Goal: Task Accomplishment & Management: Manage account settings

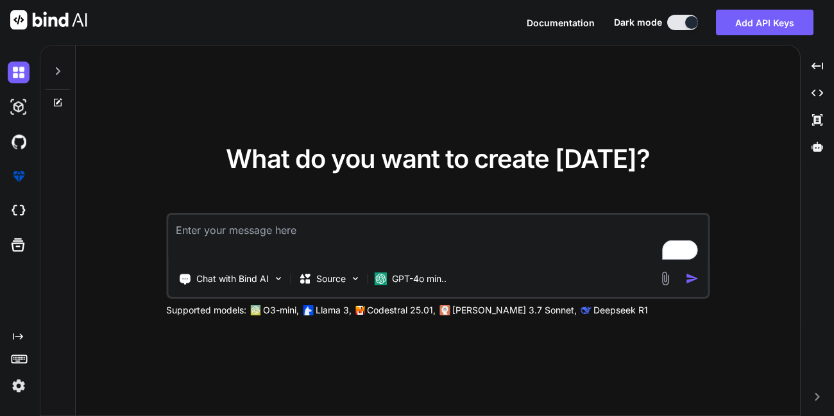
click at [21, 379] on img at bounding box center [19, 386] width 22 height 22
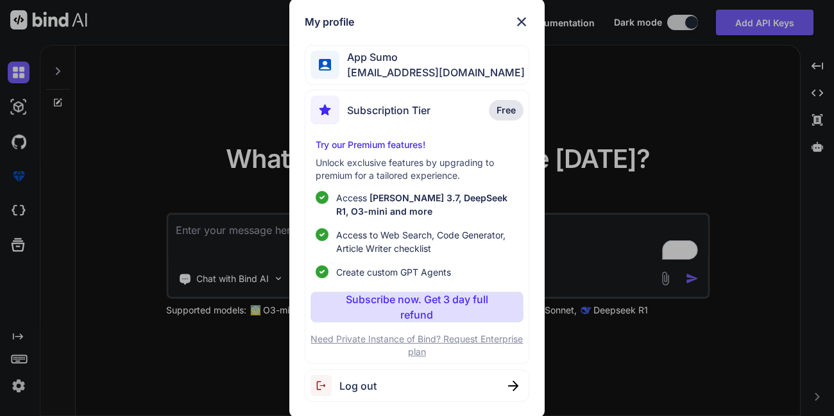
click at [344, 387] on span "Log out" at bounding box center [357, 385] width 37 height 15
click at [344, 387] on span "Logging out..." at bounding box center [373, 385] width 69 height 15
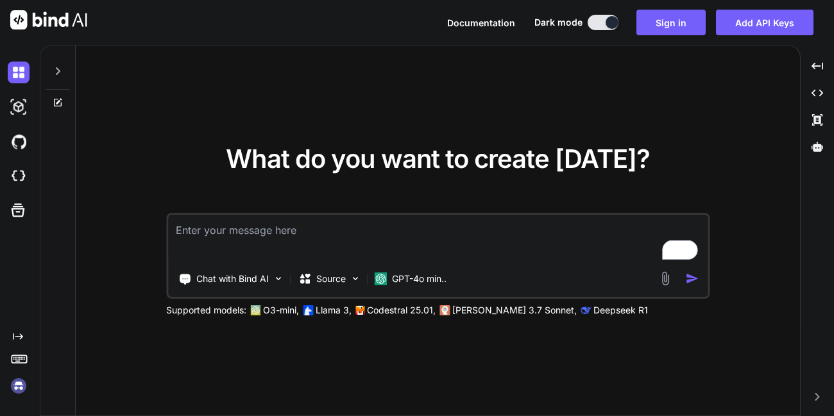
click at [19, 385] on img at bounding box center [19, 386] width 22 height 22
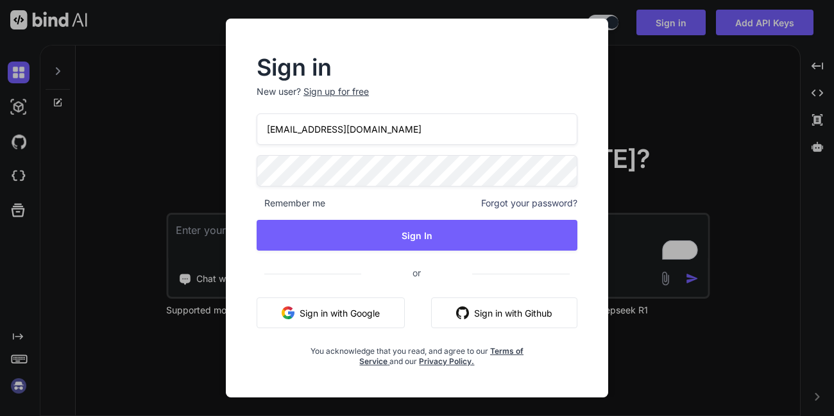
click at [400, 134] on input "[EMAIL_ADDRESS][DOMAIN_NAME]" at bounding box center [417, 129] width 321 height 31
click at [324, 133] on input "[EMAIL_ADDRESS][DOMAIN_NAME]" at bounding box center [417, 129] width 321 height 31
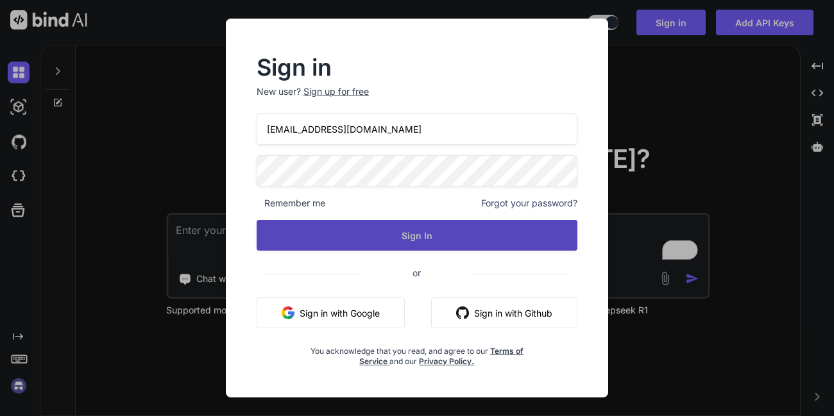
type input "appsumo_103@yopmail.com"
click at [389, 237] on button "Sign In" at bounding box center [417, 235] width 321 height 31
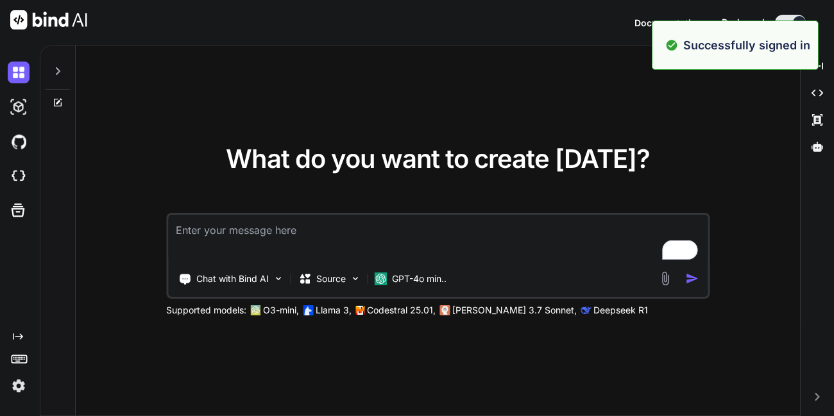
click at [25, 380] on img at bounding box center [19, 386] width 22 height 22
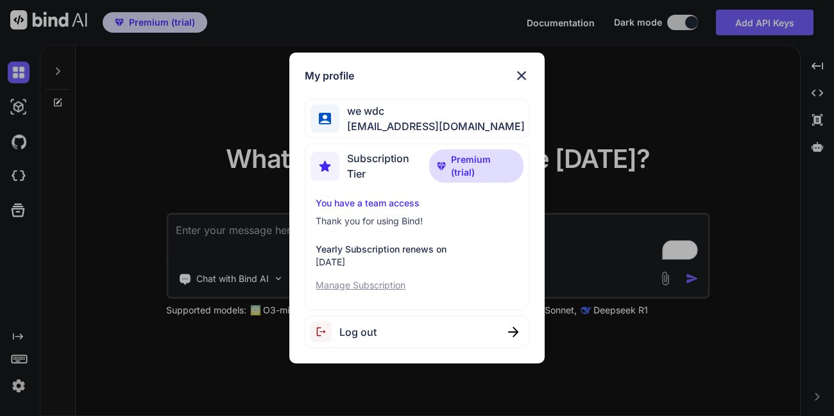
click at [529, 73] on div "My profile we wdc appsumo_103@yopmail.com Subscription Tier Premium (trial) You…" at bounding box center [416, 209] width 255 height 312
click at [518, 76] on img at bounding box center [521, 75] width 15 height 15
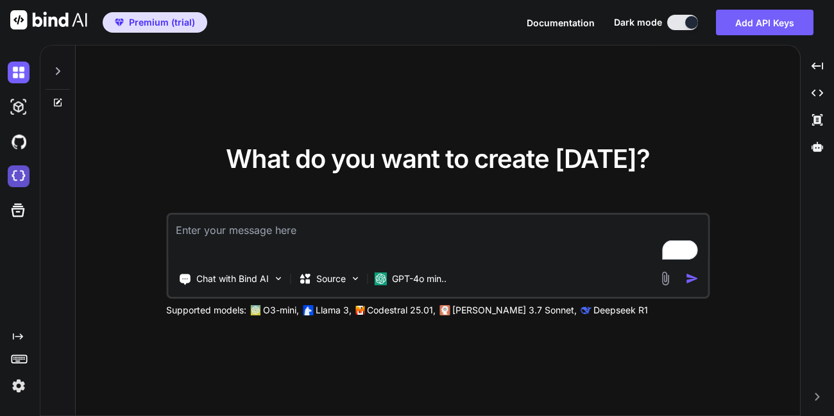
click at [15, 169] on img at bounding box center [19, 176] width 22 height 22
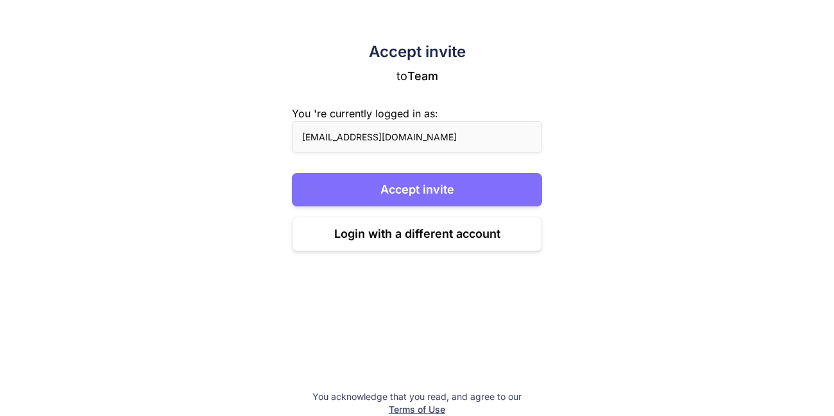
click at [341, 187] on button "Accept invite" at bounding box center [417, 189] width 250 height 33
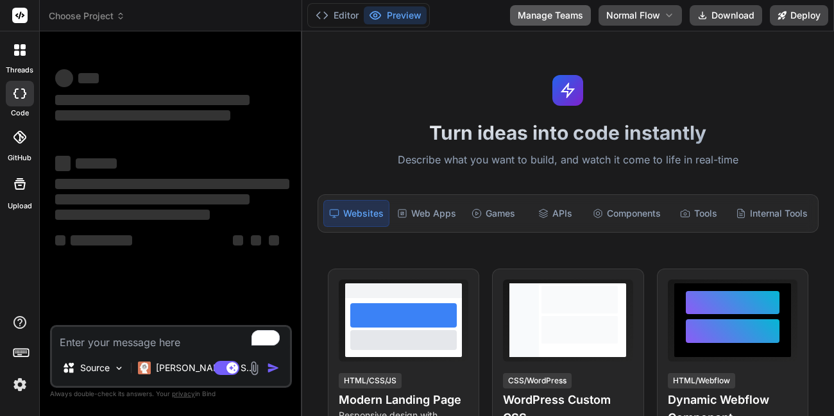
click at [537, 22] on button "Manage Teams" at bounding box center [550, 15] width 81 height 21
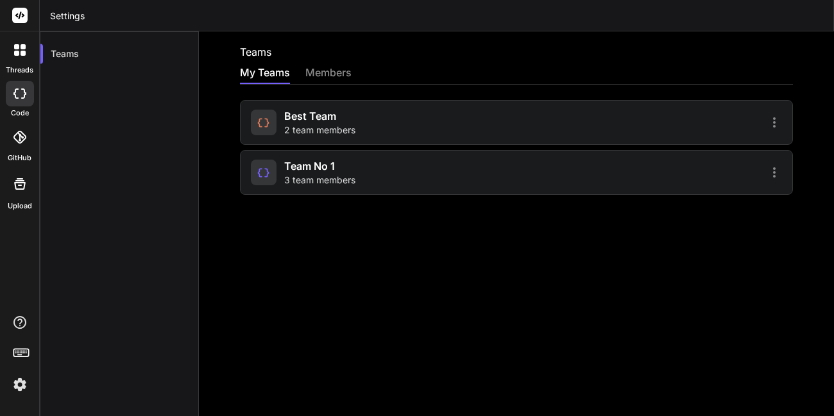
click at [310, 174] on span "3 team members" at bounding box center [319, 180] width 71 height 13
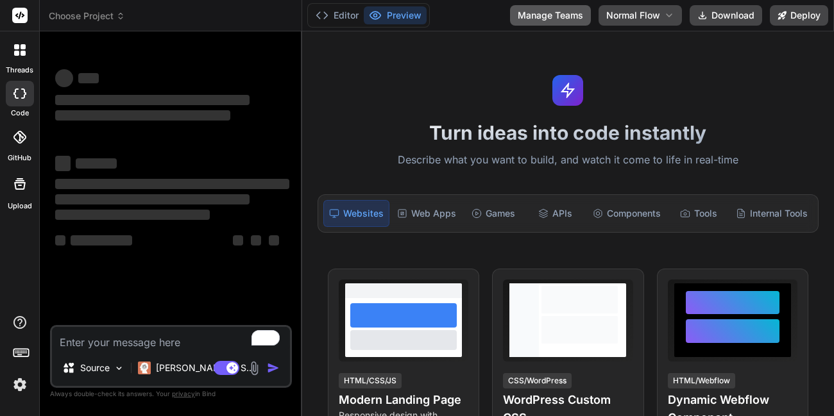
click at [535, 21] on button "Manage Teams" at bounding box center [550, 15] width 81 height 21
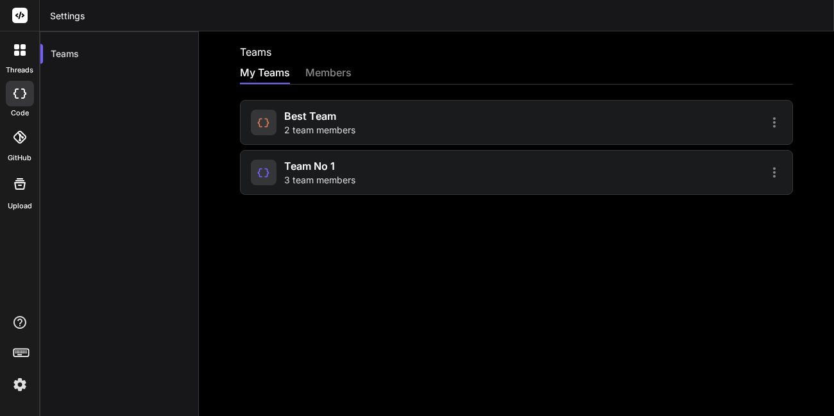
click at [300, 115] on span "Best team" at bounding box center [310, 115] width 52 height 15
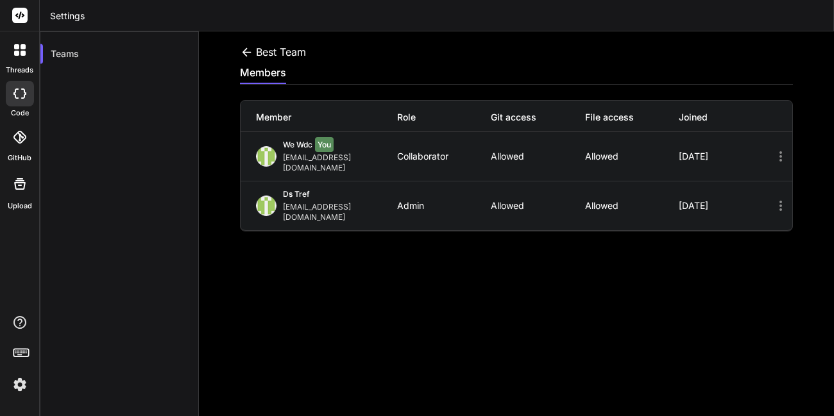
click at [777, 153] on icon at bounding box center [780, 156] width 15 height 15
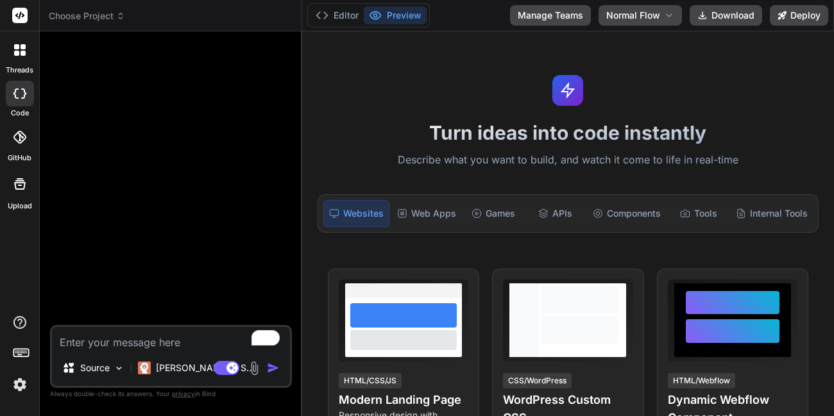
click at [154, 335] on textarea "To enrich screen reader interactions, please activate Accessibility in Grammarl…" at bounding box center [171, 338] width 238 height 23
type textarea "x"
type textarea "h"
type textarea "x"
type textarea "hi"
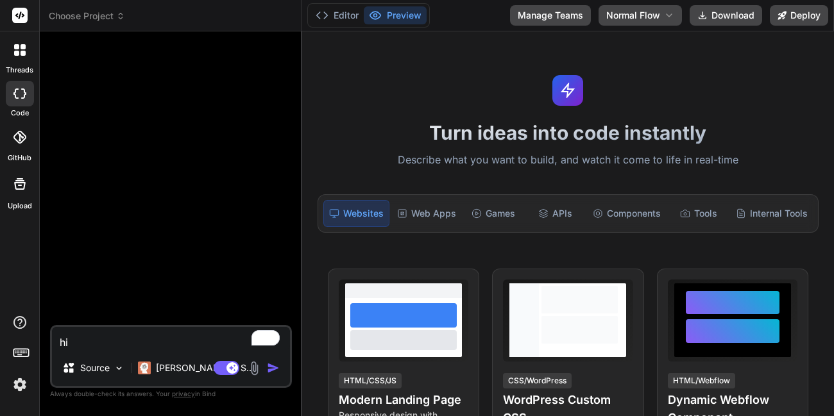
click at [274, 372] on img "button" at bounding box center [273, 368] width 13 height 13
type textarea "x"
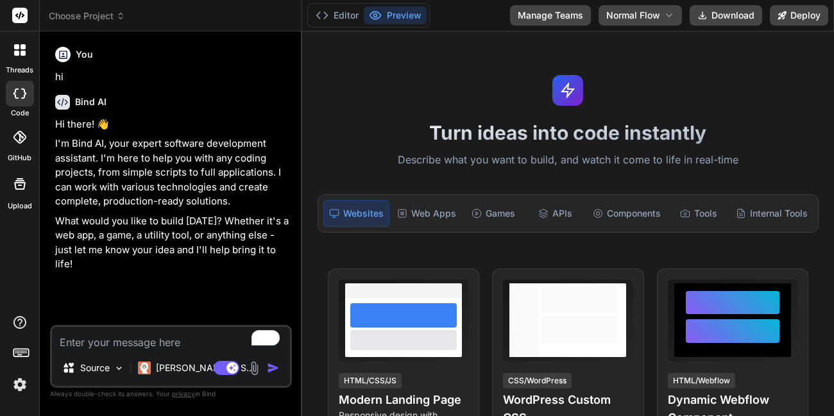
click at [30, 394] on img at bounding box center [20, 385] width 22 height 22
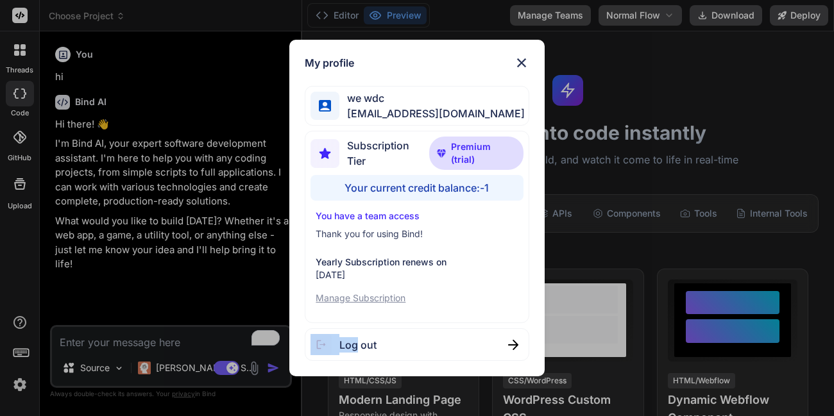
click at [30, 394] on div "My profile we wdc appsumo_103@yopmail.com Subscription Tier Premium (trial) You…" at bounding box center [417, 208] width 834 height 416
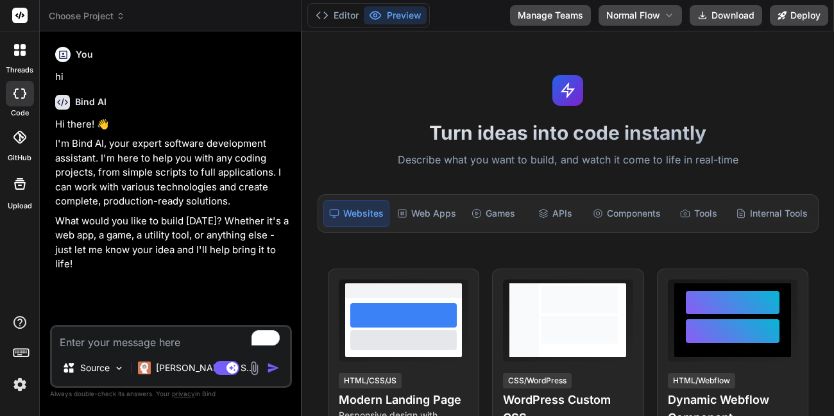
click at [30, 394] on img at bounding box center [20, 385] width 22 height 22
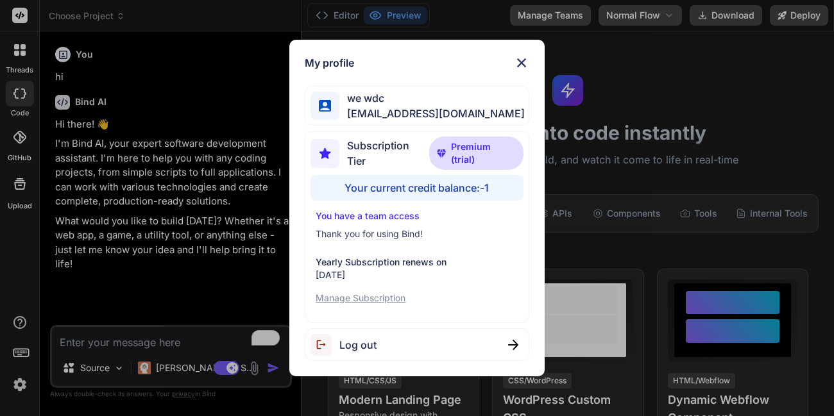
click at [528, 57] on img at bounding box center [521, 62] width 15 height 15
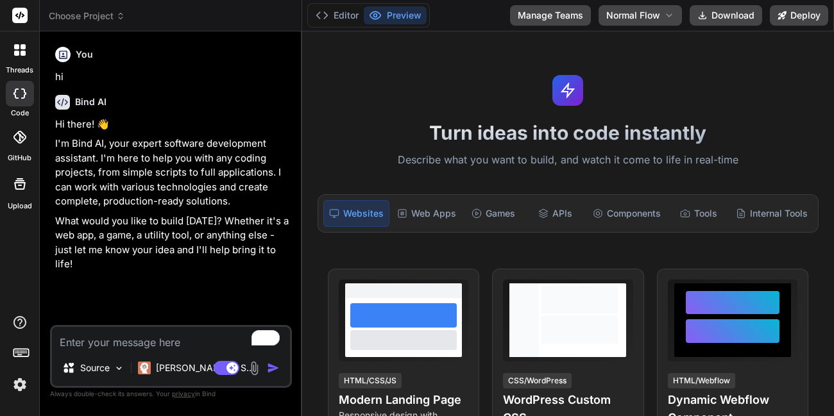
click at [110, 337] on textarea "To enrich screen reader interactions, please activate Accessibility in Grammarl…" at bounding box center [171, 338] width 238 height 23
type textarea "x"
type textarea "h"
type textarea "x"
type textarea "hk"
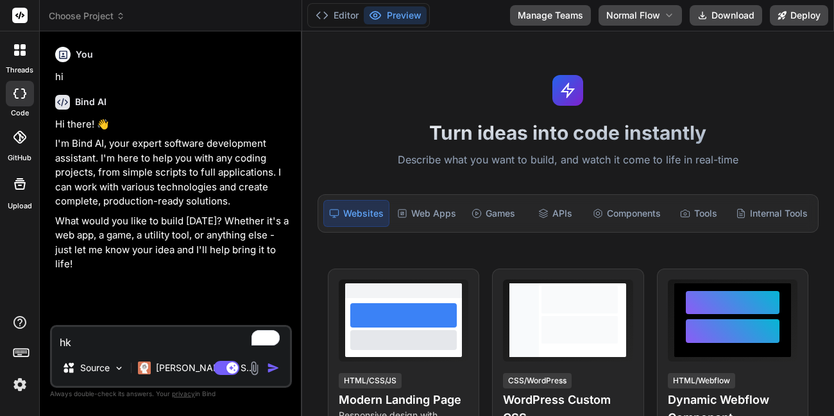
click at [267, 368] on img "button" at bounding box center [273, 368] width 13 height 13
type textarea "x"
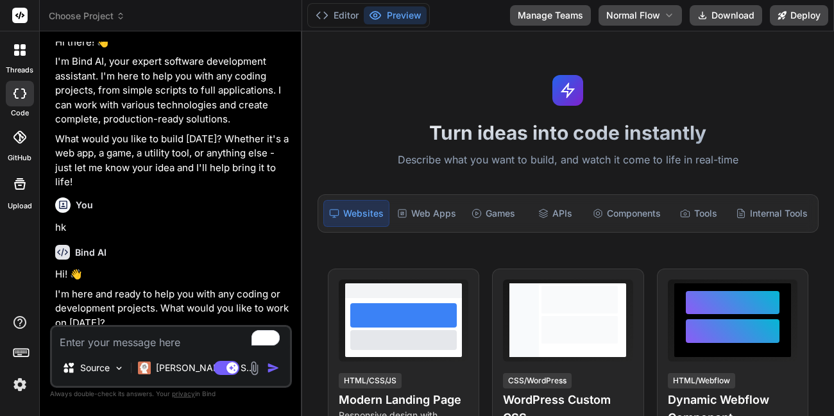
type textarea "x"
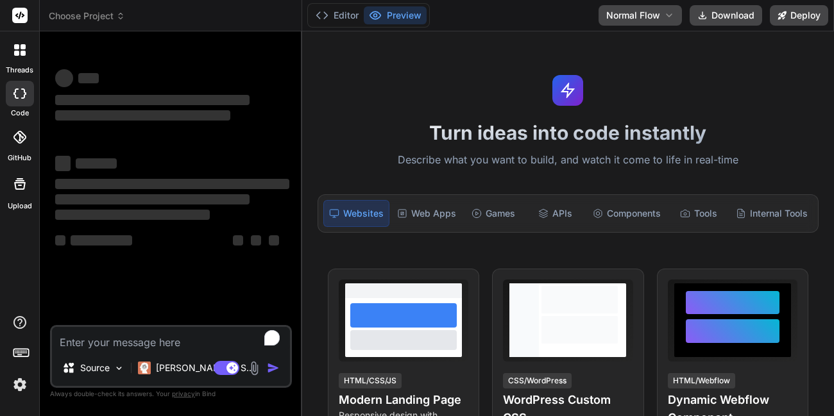
click at [15, 395] on img at bounding box center [20, 385] width 22 height 22
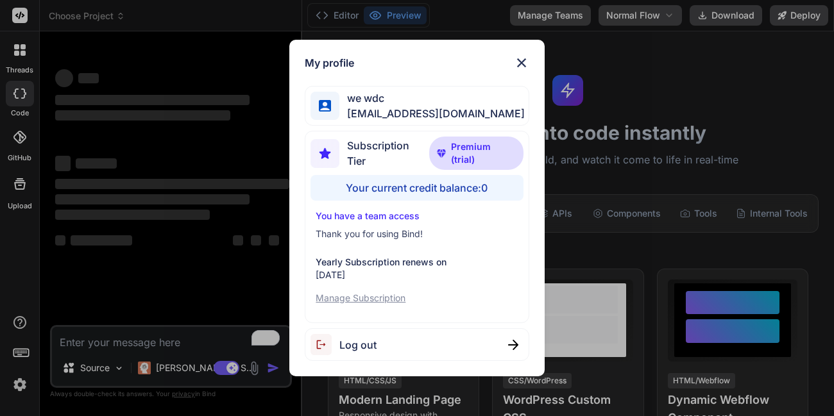
click at [527, 60] on img at bounding box center [521, 62] width 15 height 15
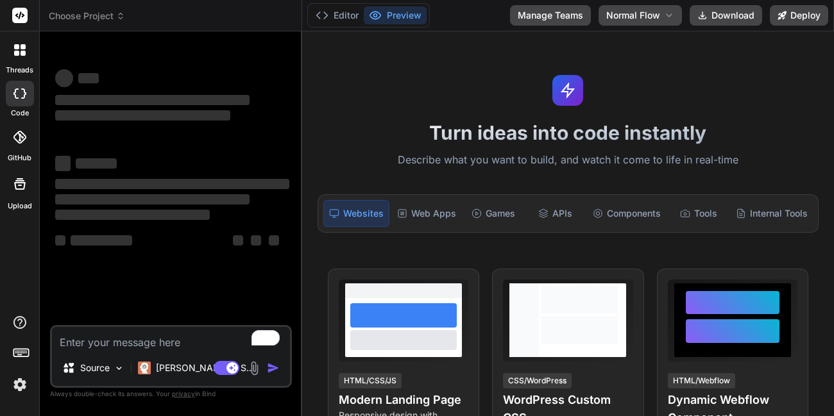
type textarea "x"
click at [155, 346] on textarea "To enrich screen reader interactions, please activate Accessibility in Grammarl…" at bounding box center [171, 338] width 238 height 23
type textarea "h"
type textarea "x"
type textarea "hi"
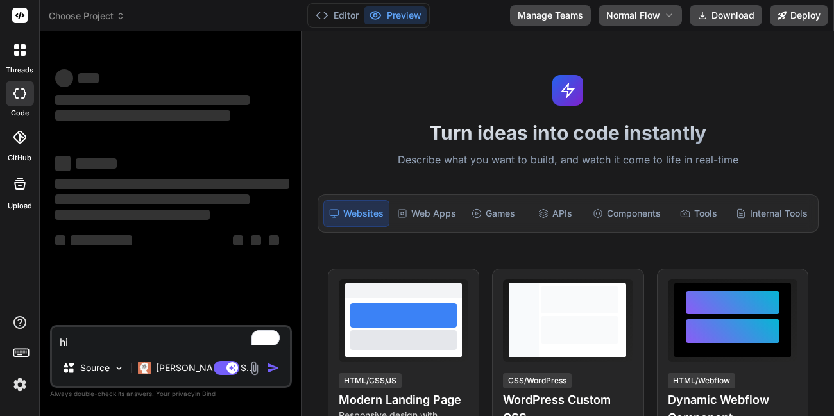
type textarea "x"
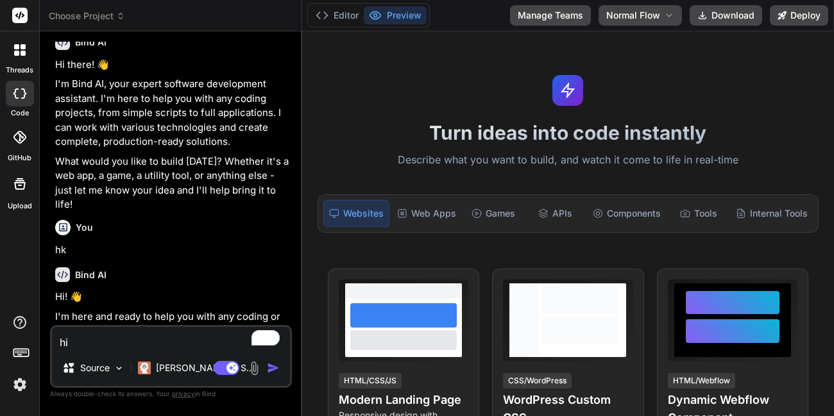
scroll to position [90, 0]
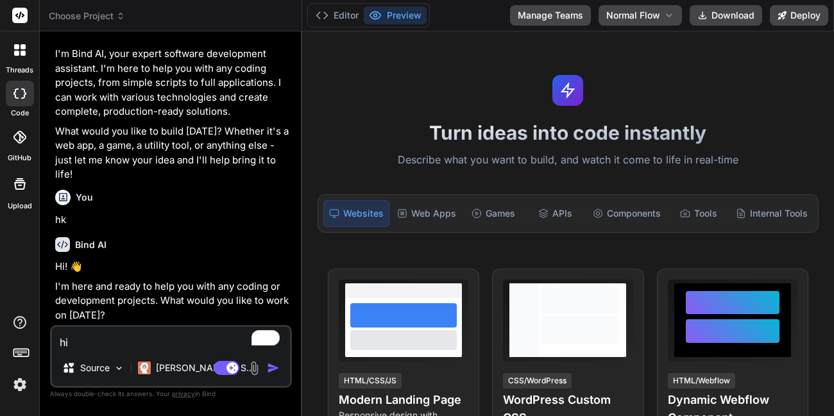
type textarea "hi"
click at [266, 366] on div "Agent Mode. When this toggle is activated, AI automatically makes decisions, re…" at bounding box center [248, 367] width 74 height 15
click at [275, 371] on img "button" at bounding box center [273, 368] width 13 height 13
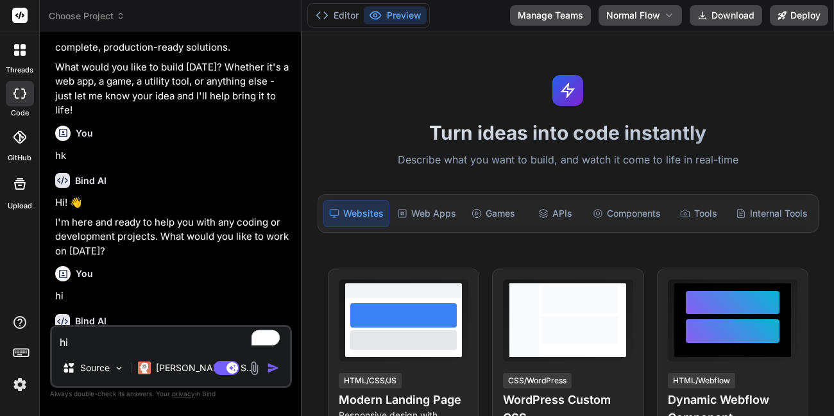
scroll to position [223, 0]
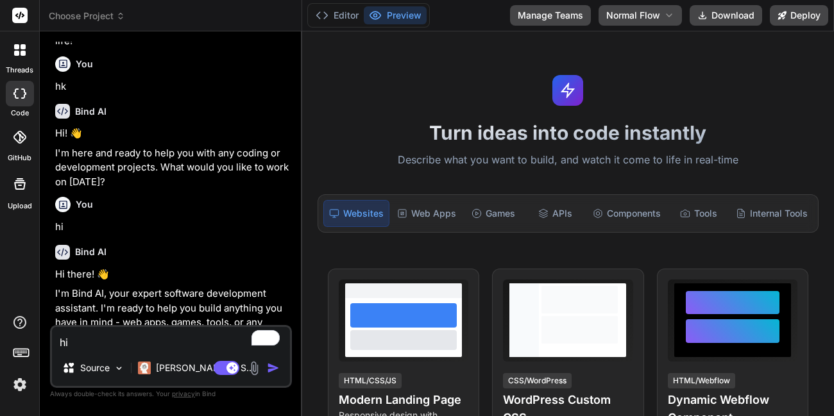
type textarea "x"
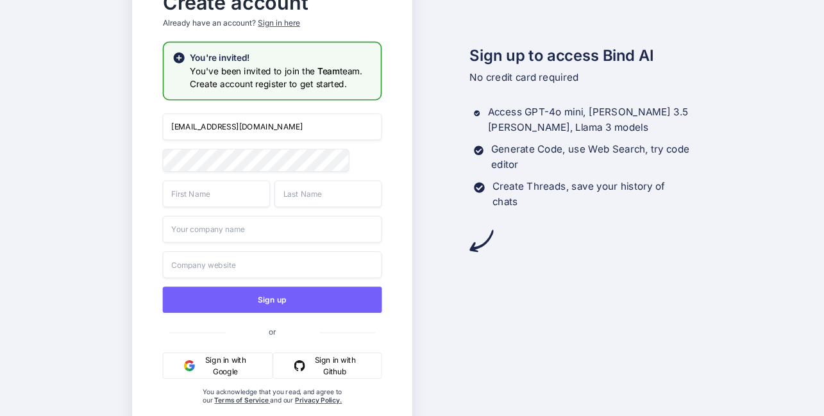
click at [218, 125] on input "[EMAIL_ADDRESS][DOMAIN_NAME]" at bounding box center [271, 127] width 219 height 27
type input "[EMAIL_ADDRESS][DOMAIN_NAME]"
click at [204, 192] on input "text" at bounding box center [215, 193] width 107 height 27
type input "App"
type input "Syumo"
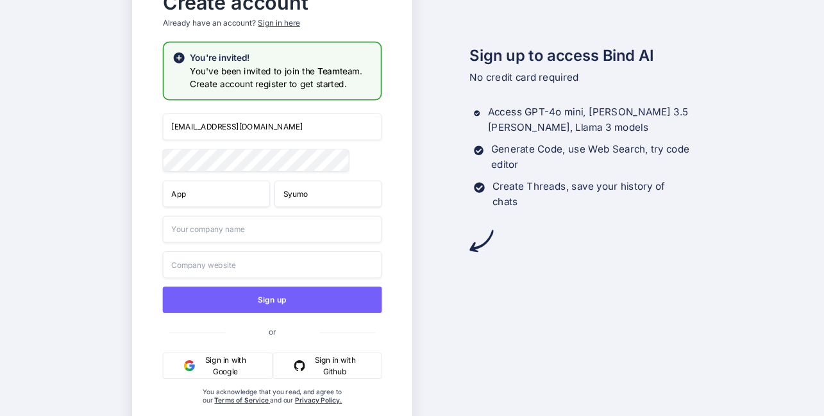
click at [203, 239] on input "text" at bounding box center [271, 229] width 219 height 27
type input "Apou"
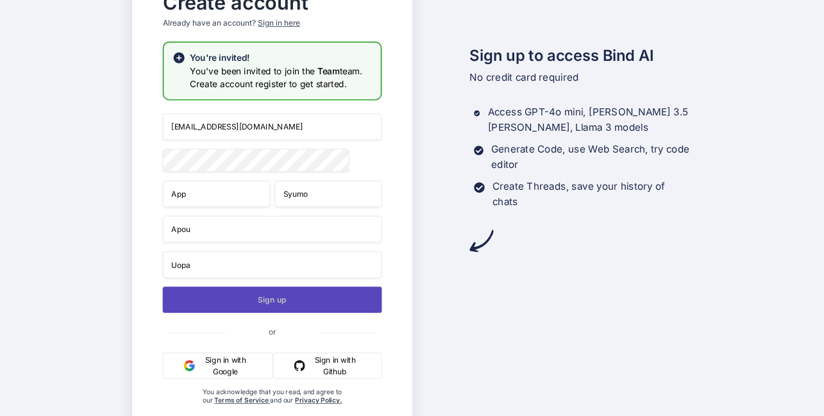
type input "Uopa"
click at [237, 313] on button "Sign up" at bounding box center [271, 300] width 219 height 26
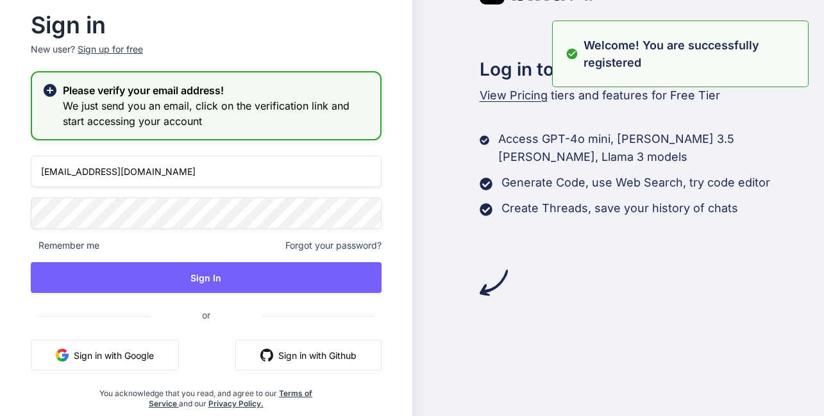
type input "[EMAIL_ADDRESS][DOMAIN_NAME]"
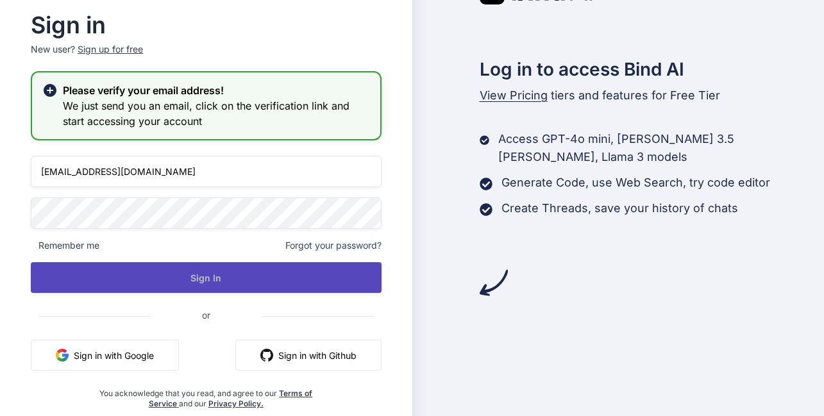
click at [236, 289] on button "Sign In" at bounding box center [206, 277] width 351 height 31
click at [219, 284] on button "Sign In" at bounding box center [206, 277] width 351 height 31
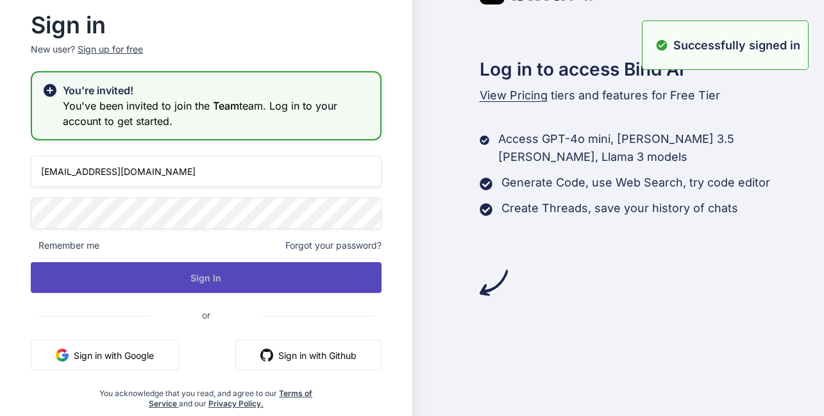
click at [218, 283] on button "Sign In" at bounding box center [206, 277] width 351 height 31
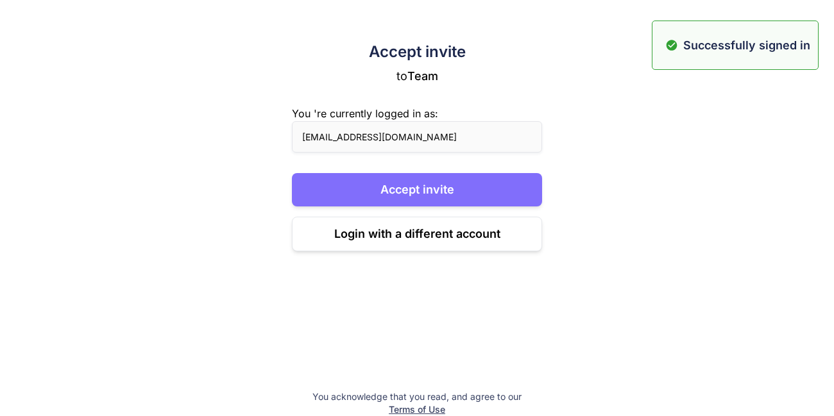
click at [410, 187] on button "Accept invite" at bounding box center [417, 189] width 250 height 33
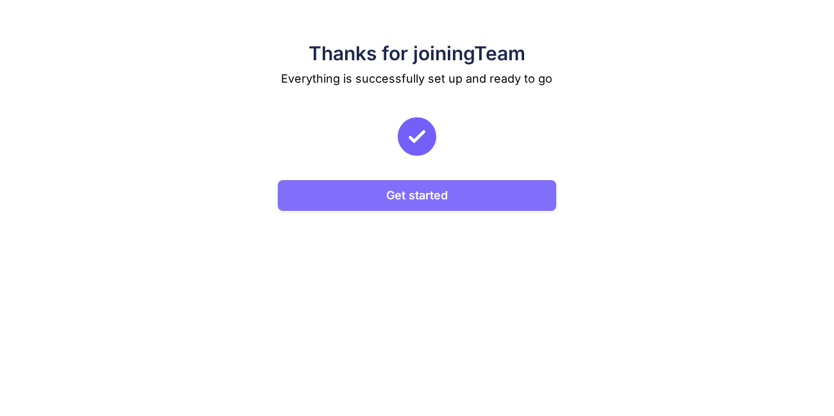
click at [421, 203] on button "Get started" at bounding box center [417, 195] width 278 height 31
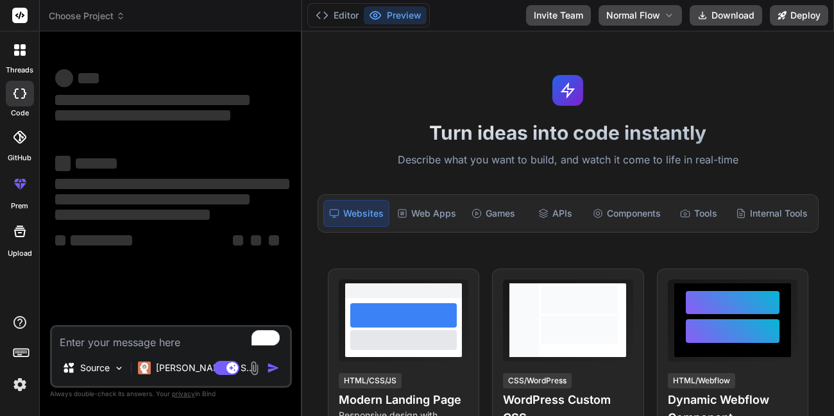
click at [27, 103] on div at bounding box center [20, 94] width 28 height 26
click at [559, 12] on button "Invite Team" at bounding box center [558, 15] width 65 height 21
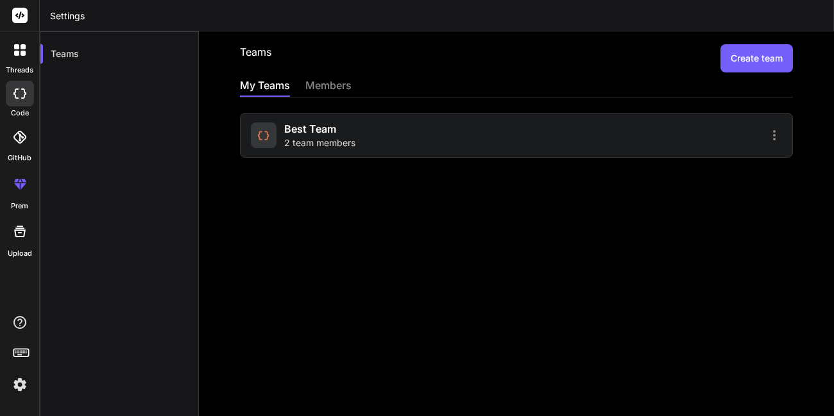
click at [346, 137] on span "2 team members" at bounding box center [319, 143] width 71 height 13
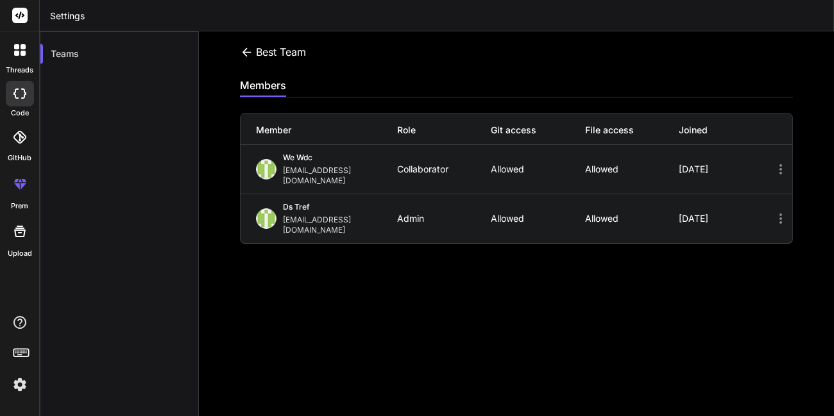
click at [16, 382] on img at bounding box center [20, 385] width 22 height 22
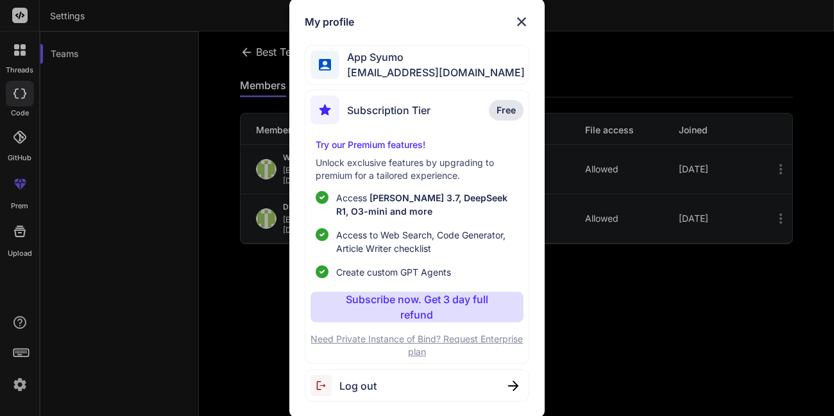
click at [526, 16] on img at bounding box center [521, 21] width 15 height 15
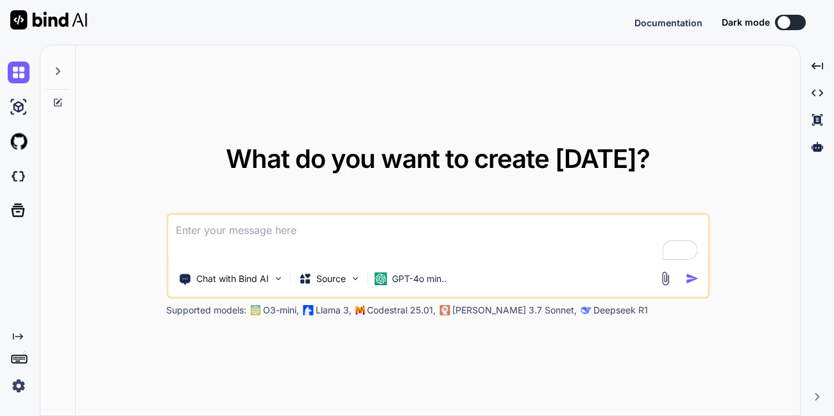
click at [17, 391] on img at bounding box center [19, 386] width 22 height 22
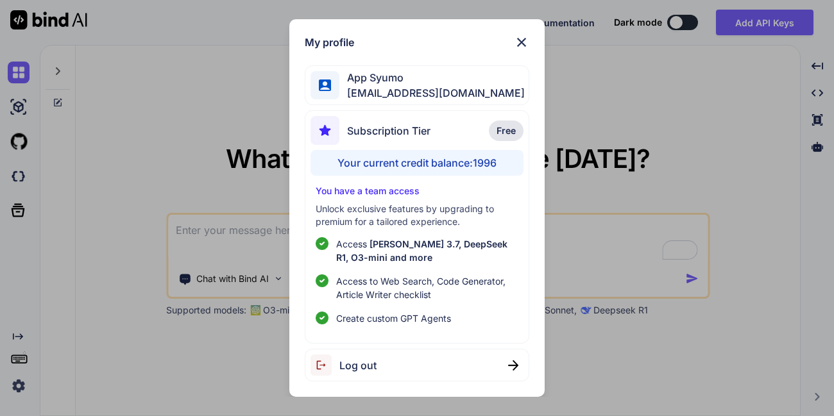
type textarea "x"
click at [178, 124] on div "My profile App Syumo [EMAIL_ADDRESS][DOMAIN_NAME] Subscription Tier Free Your c…" at bounding box center [417, 208] width 834 height 416
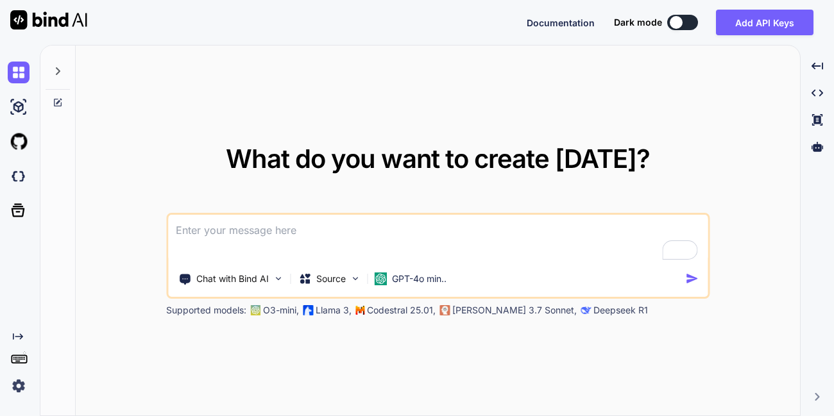
click at [5, 174] on div at bounding box center [17, 176] width 35 height 35
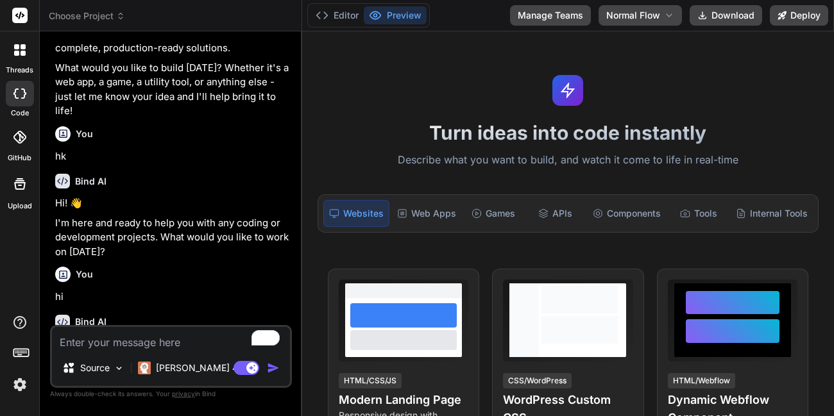
scroll to position [265, 0]
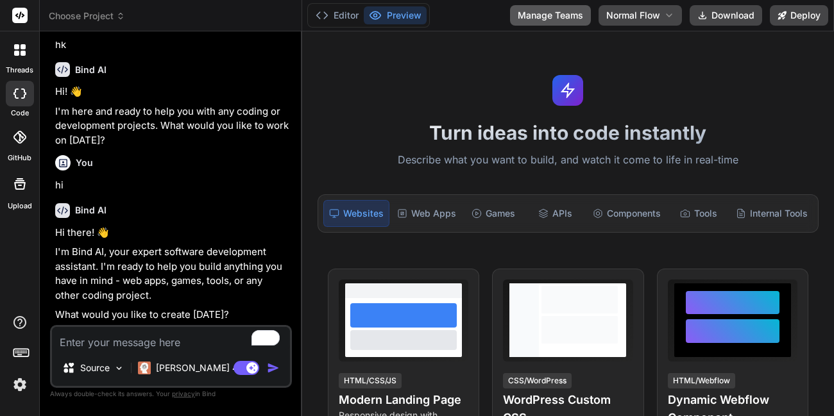
click at [541, 20] on button "Manage Teams" at bounding box center [550, 15] width 81 height 21
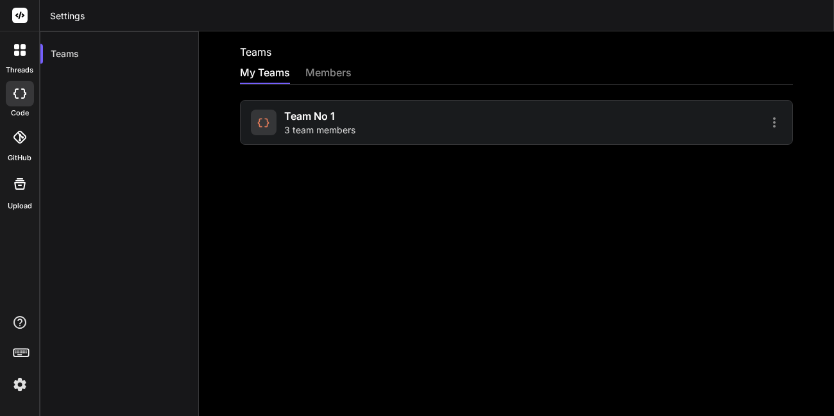
click at [335, 119] on span "Team No 1" at bounding box center [309, 115] width 51 height 15
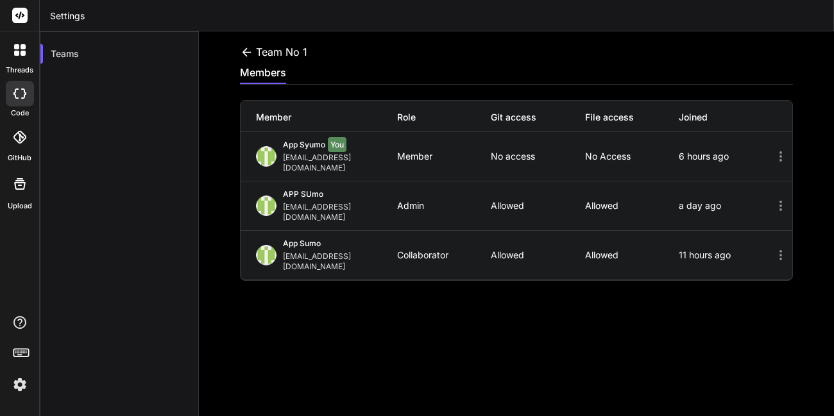
click at [20, 101] on div at bounding box center [20, 94] width 28 height 26
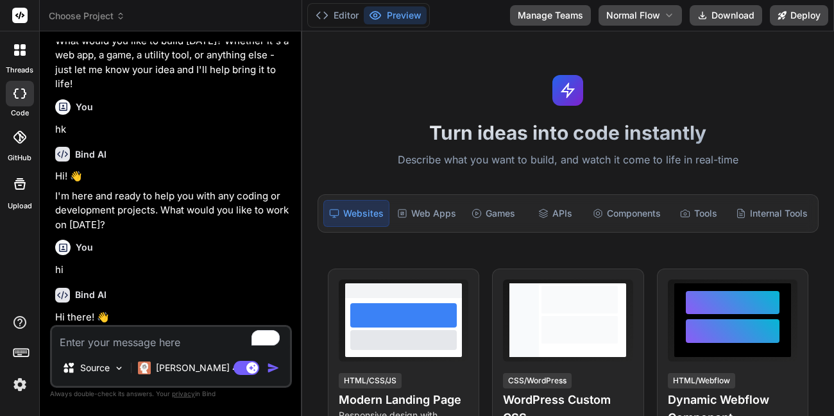
scroll to position [265, 0]
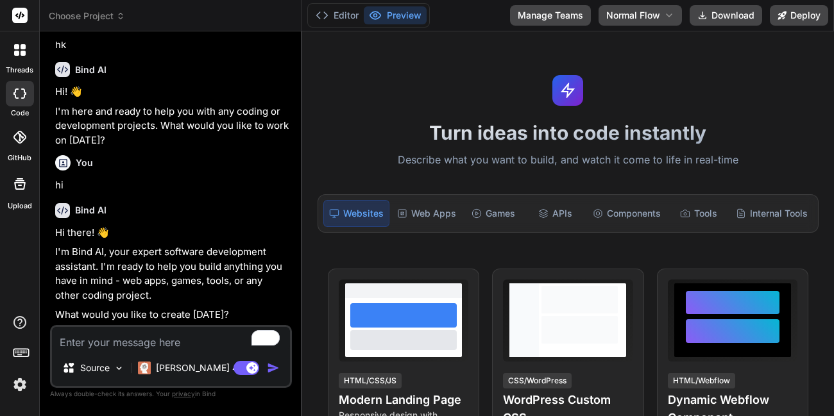
click at [114, 341] on textarea "To enrich screen reader interactions, please activate Accessibility in Grammarl…" at bounding box center [171, 338] width 238 height 23
type textarea "x"
type textarea "i"
type textarea "x"
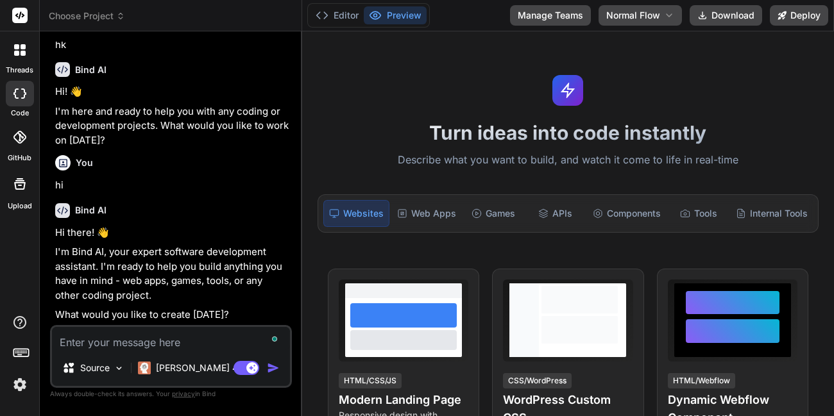
type textarea "H"
type textarea "x"
type textarea "HI"
click at [272, 364] on img "button" at bounding box center [273, 368] width 13 height 13
